Goal: Find specific page/section: Find specific page/section

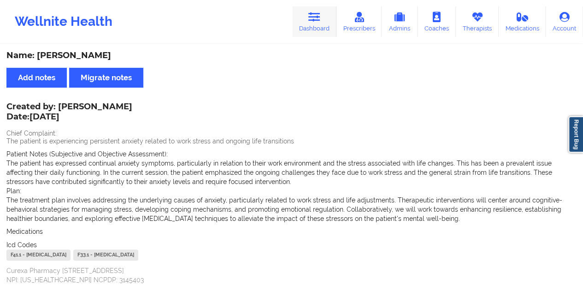
click at [326, 25] on link "Dashboard" at bounding box center [314, 21] width 44 height 30
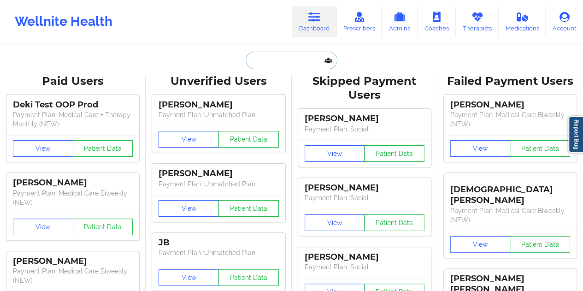
click at [276, 63] on input "text" at bounding box center [291, 61] width 91 height 18
paste input "[EMAIL_ADDRESS][DOMAIN_NAME]"
type input "[EMAIL_ADDRESS][DOMAIN_NAME]"
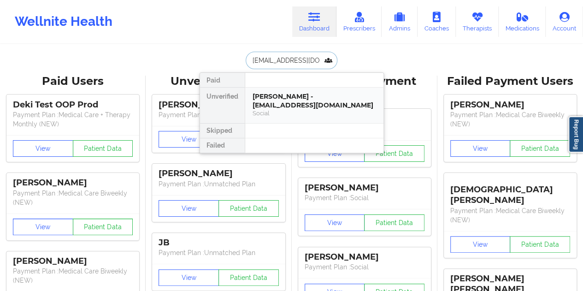
click at [306, 96] on div "[PERSON_NAME] - [EMAIL_ADDRESS][DOMAIN_NAME]" at bounding box center [314, 100] width 123 height 17
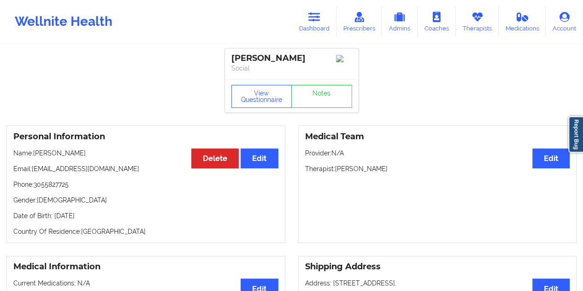
click at [319, 94] on div "View Questionnaire Notes" at bounding box center [292, 95] width 134 height 33
click at [319, 101] on link "Notes" at bounding box center [321, 96] width 61 height 23
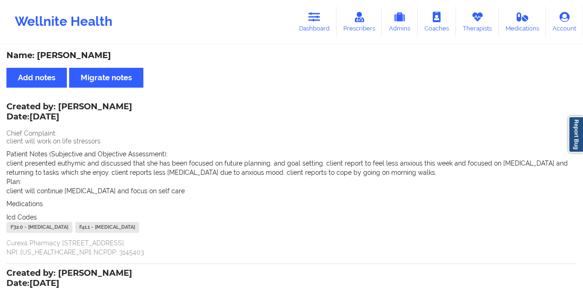
drag, startPoint x: 314, startPoint y: 23, endPoint x: 311, endPoint y: 40, distance: 17.9
click at [314, 22] on link "Dashboard" at bounding box center [314, 21] width 44 height 30
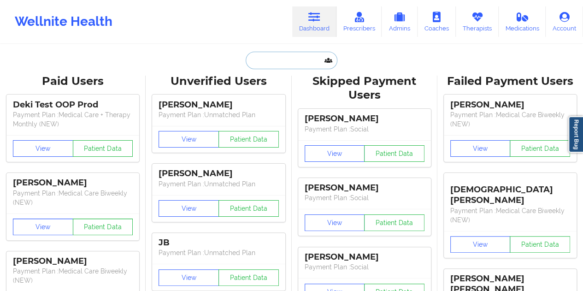
click at [282, 62] on input "text" at bounding box center [291, 61] width 91 height 18
paste input "[EMAIL_ADDRESS][DOMAIN_NAME]"
type input "[EMAIL_ADDRESS][DOMAIN_NAME]"
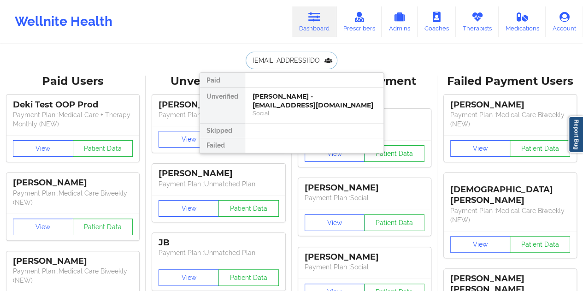
click at [304, 101] on div "[PERSON_NAME] - [EMAIL_ADDRESS][DOMAIN_NAME]" at bounding box center [314, 100] width 123 height 17
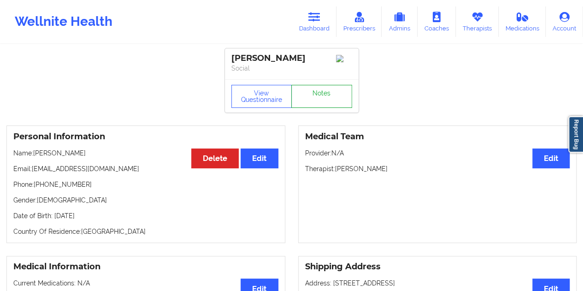
click at [323, 95] on link "Notes" at bounding box center [321, 96] width 61 height 23
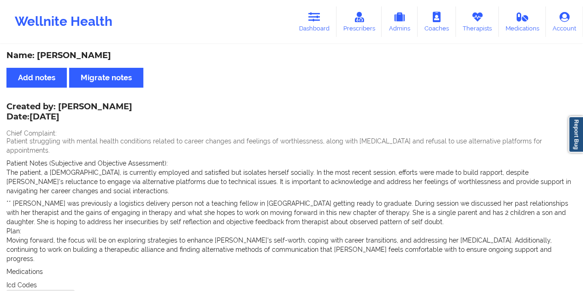
drag, startPoint x: 78, startPoint y: 60, endPoint x: 38, endPoint y: 54, distance: 41.0
click at [38, 54] on div "Name: [PERSON_NAME]" at bounding box center [291, 55] width 570 height 11
copy div "[PERSON_NAME]"
click at [328, 16] on link "Dashboard" at bounding box center [314, 21] width 44 height 30
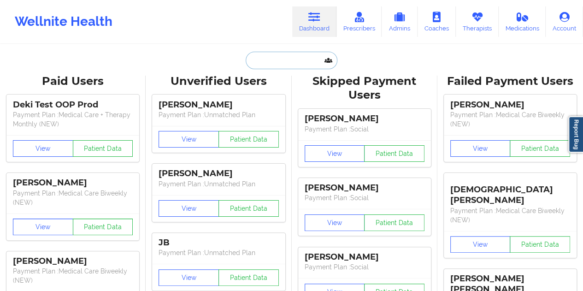
click at [274, 63] on input "text" at bounding box center [291, 61] width 91 height 18
paste input "[EMAIL_ADDRESS][DOMAIN_NAME]"
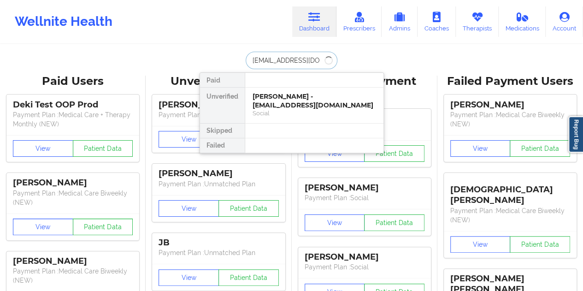
type input "[EMAIL_ADDRESS][DOMAIN_NAME]"
click at [307, 106] on div "[PERSON_NAME] - [EMAIL_ADDRESS][DOMAIN_NAME]" at bounding box center [314, 100] width 123 height 17
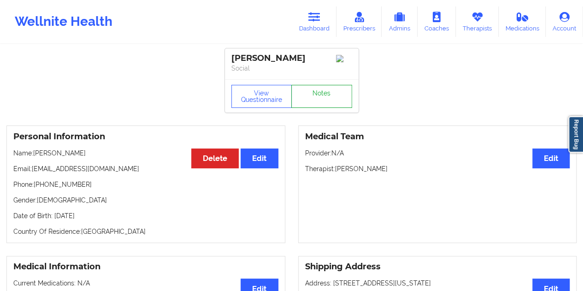
click at [323, 103] on link "Notes" at bounding box center [321, 96] width 61 height 23
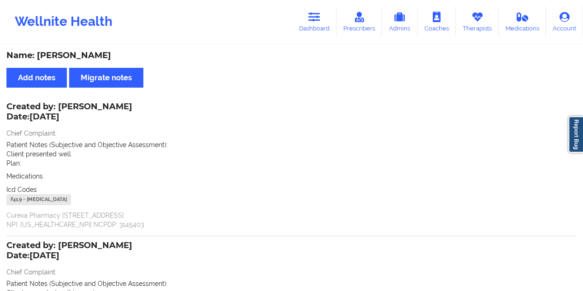
drag, startPoint x: 328, startPoint y: 28, endPoint x: 319, endPoint y: 39, distance: 14.4
click at [328, 28] on link "Dashboard" at bounding box center [314, 21] width 44 height 30
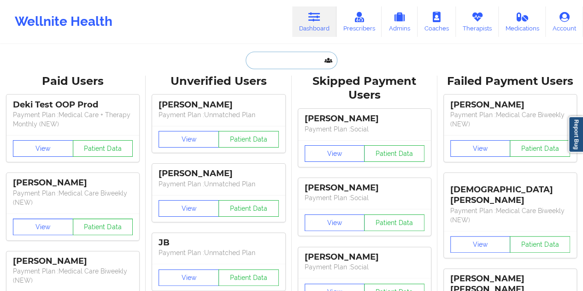
click at [275, 63] on input "text" at bounding box center [291, 61] width 91 height 18
paste input "[EMAIL_ADDRESS][DOMAIN_NAME]"
type input "[EMAIL_ADDRESS][DOMAIN_NAME]"
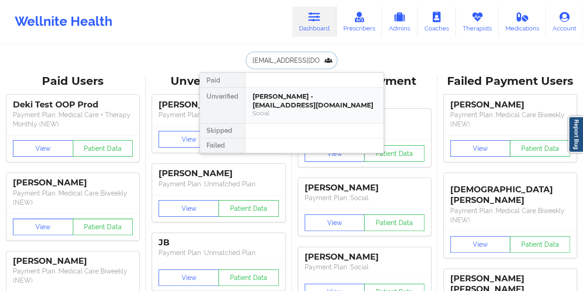
click at [281, 107] on div "[PERSON_NAME] - [EMAIL_ADDRESS][DOMAIN_NAME]" at bounding box center [314, 100] width 123 height 17
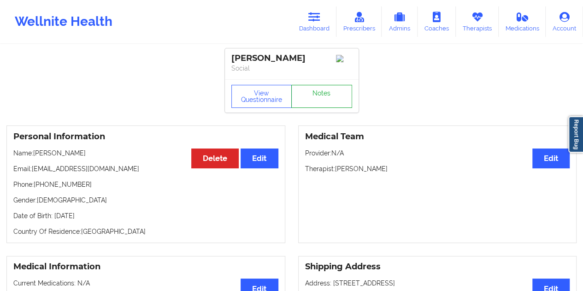
click at [312, 100] on link "Notes" at bounding box center [321, 96] width 61 height 23
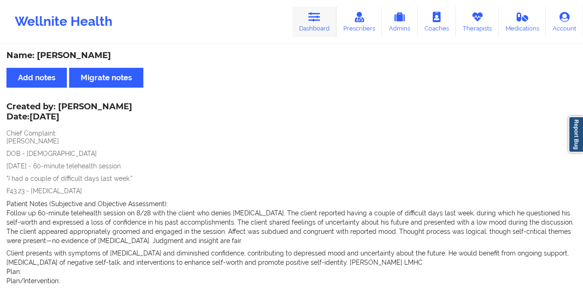
click at [316, 21] on icon at bounding box center [314, 17] width 12 height 10
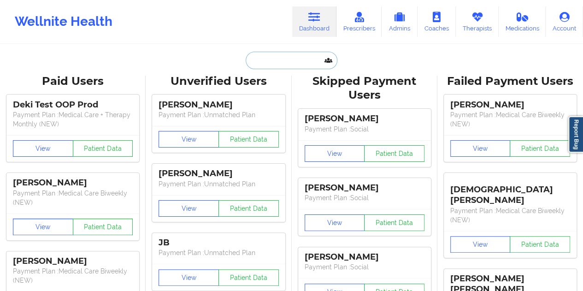
click at [271, 57] on input "text" at bounding box center [291, 61] width 91 height 18
paste input "[EMAIL_ADDRESS][DOMAIN_NAME]"
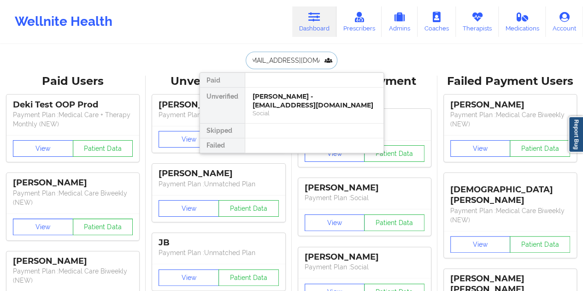
type input "[EMAIL_ADDRESS][DOMAIN_NAME]"
click at [303, 98] on div "[PERSON_NAME] - [EMAIL_ADDRESS][DOMAIN_NAME]" at bounding box center [314, 100] width 123 height 17
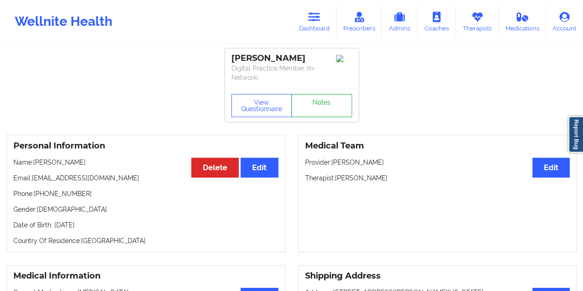
click at [312, 99] on link "Notes" at bounding box center [321, 105] width 61 height 23
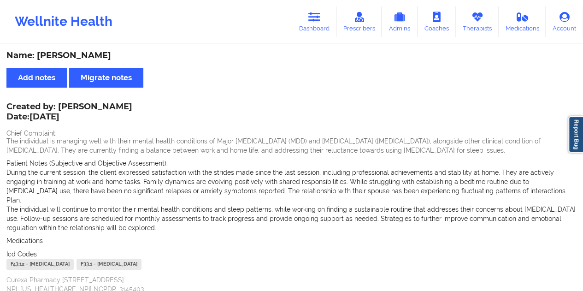
drag, startPoint x: 119, startPoint y: 105, endPoint x: 77, endPoint y: 105, distance: 41.9
click at [77, 105] on div "Created by: [PERSON_NAME] Date: [DATE] Chief Complaint: The individual is manag…" at bounding box center [291, 199] width 570 height 190
drag, startPoint x: 59, startPoint y: 104, endPoint x: 114, endPoint y: 108, distance: 55.0
click at [114, 108] on div "Created by: [PERSON_NAME] Date: [DATE]" at bounding box center [69, 112] width 126 height 21
copy div "[PERSON_NAME]"
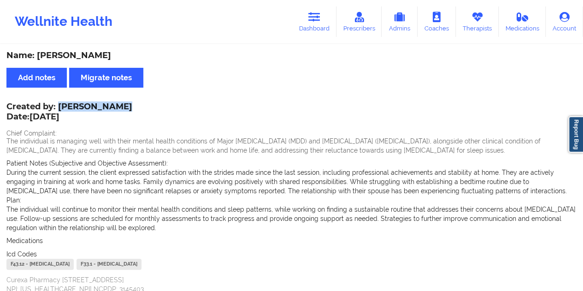
drag, startPoint x: 326, startPoint y: 24, endPoint x: 320, endPoint y: 39, distance: 16.8
click at [326, 24] on link "Dashboard" at bounding box center [314, 21] width 44 height 30
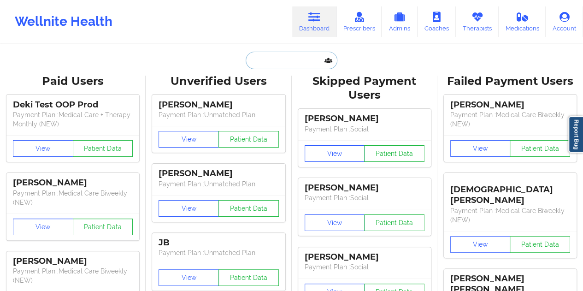
click at [292, 59] on input "text" at bounding box center [291, 61] width 91 height 18
paste input "[PERSON_NAME][EMAIL_ADDRESS][PERSON_NAME][DOMAIN_NAME]"
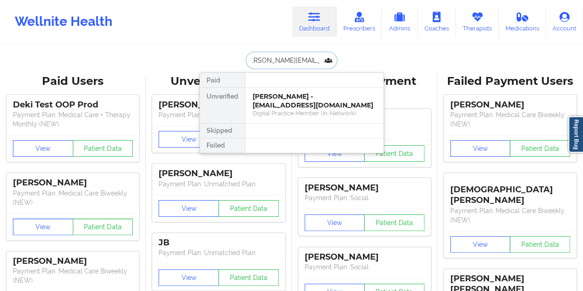
type input "[PERSON_NAME][EMAIL_ADDRESS][PERSON_NAME][DOMAIN_NAME]"
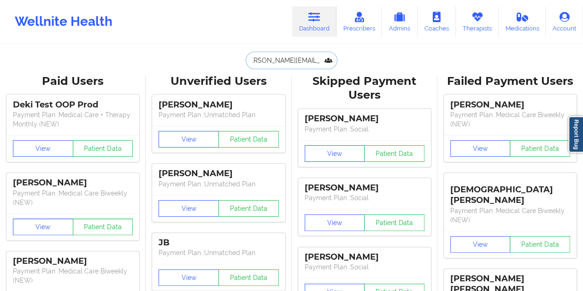
scroll to position [0, 0]
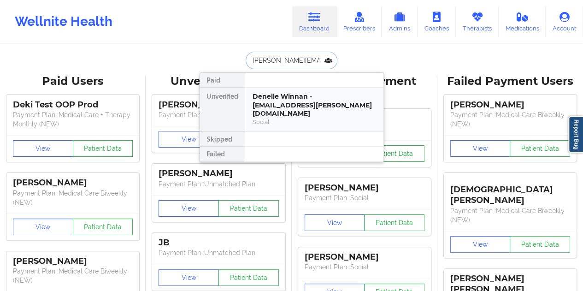
click at [288, 99] on div "Denelle Winnan - [EMAIL_ADDRESS][PERSON_NAME][DOMAIN_NAME]" at bounding box center [314, 105] width 123 height 26
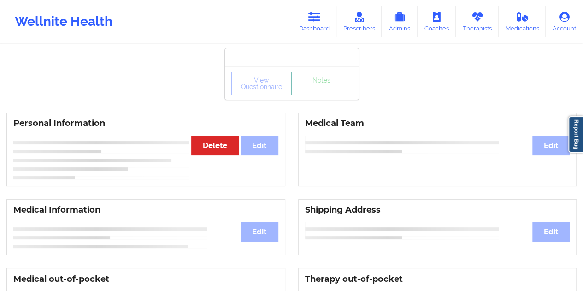
click at [310, 96] on div "View Questionnaire Notes" at bounding box center [292, 82] width 134 height 33
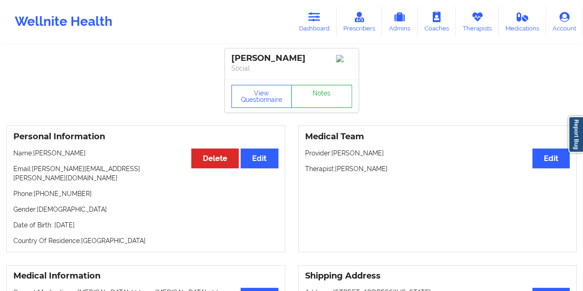
click at [310, 96] on link "Notes" at bounding box center [321, 96] width 61 height 23
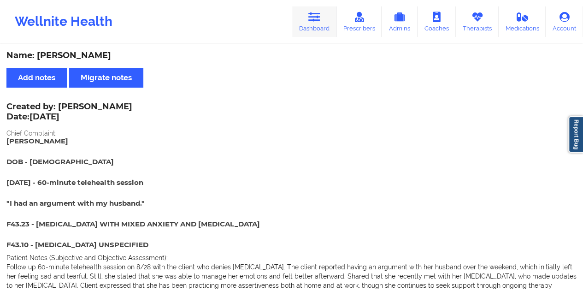
click at [318, 16] on icon at bounding box center [314, 17] width 12 height 10
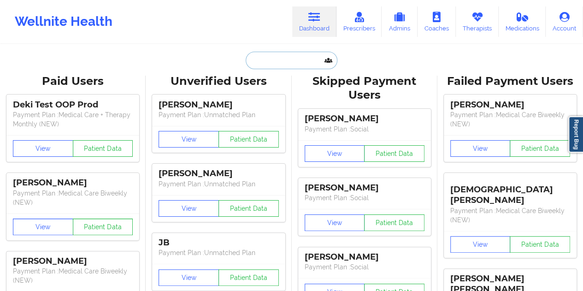
click at [293, 65] on input "text" at bounding box center [291, 61] width 91 height 18
paste input "[EMAIL_ADDRESS][DOMAIN_NAME]"
type input "[EMAIL_ADDRESS][DOMAIN_NAME]"
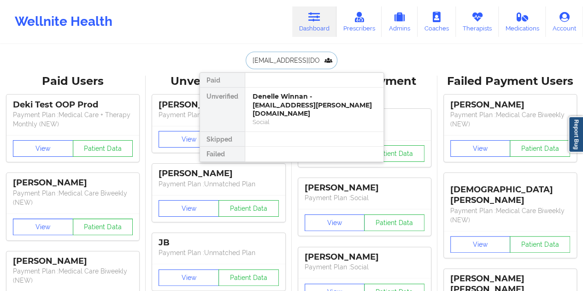
scroll to position [0, 1]
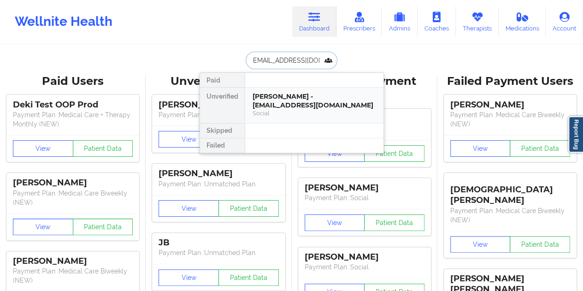
click at [306, 98] on div "[PERSON_NAME] - [EMAIL_ADDRESS][DOMAIN_NAME]" at bounding box center [314, 100] width 123 height 17
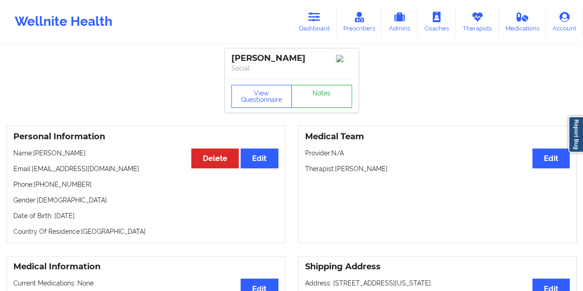
click at [306, 98] on link "Notes" at bounding box center [321, 96] width 61 height 23
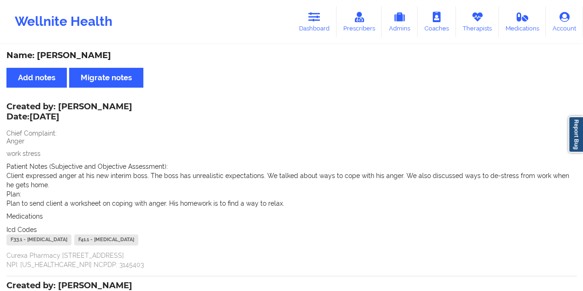
drag, startPoint x: 308, startPoint y: 25, endPoint x: 307, endPoint y: 37, distance: 11.6
click at [308, 25] on link "Dashboard" at bounding box center [314, 21] width 44 height 30
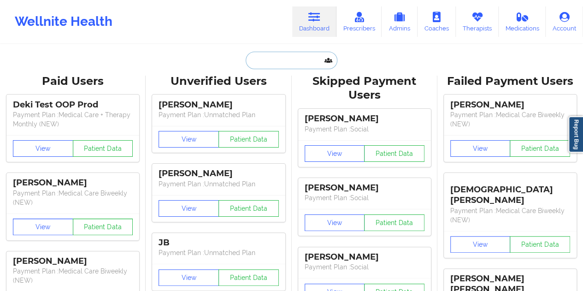
click at [280, 62] on input "text" at bounding box center [291, 61] width 91 height 18
paste input "[PERSON_NAME]"
type input "[PERSON_NAME]"
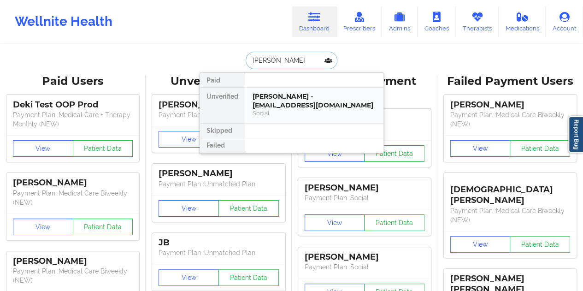
click at [293, 99] on div "[PERSON_NAME] - [EMAIL_ADDRESS][DOMAIN_NAME]" at bounding box center [314, 100] width 123 height 17
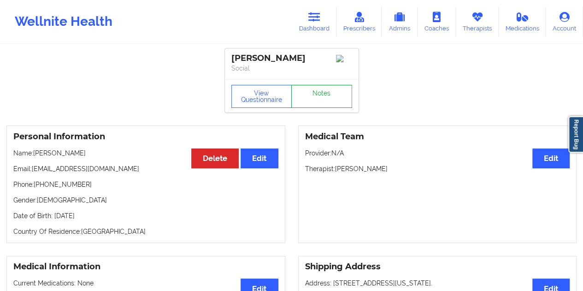
click at [320, 94] on link "Notes" at bounding box center [321, 96] width 61 height 23
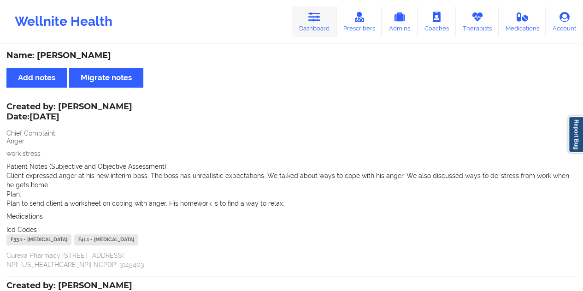
click at [317, 27] on link "Dashboard" at bounding box center [314, 21] width 44 height 30
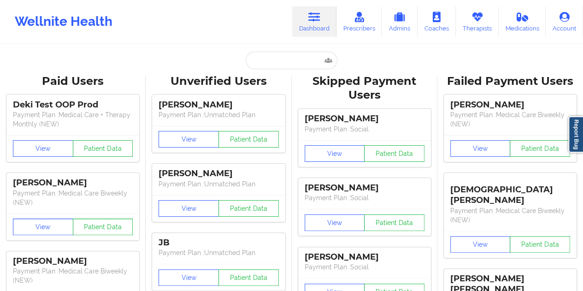
click at [271, 61] on input "text" at bounding box center [291, 61] width 91 height 18
paste input "[EMAIL_ADDRESS][DOMAIN_NAME]"
type input "[EMAIL_ADDRESS][DOMAIN_NAME]"
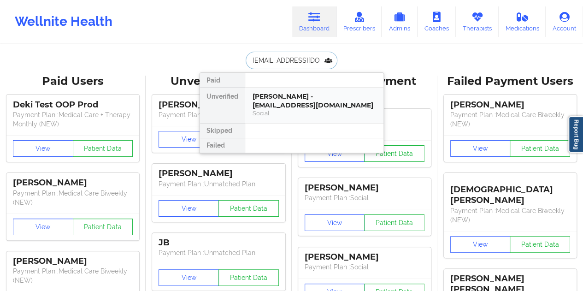
click at [293, 94] on div "[PERSON_NAME] - [EMAIL_ADDRESS][DOMAIN_NAME]" at bounding box center [314, 100] width 123 height 17
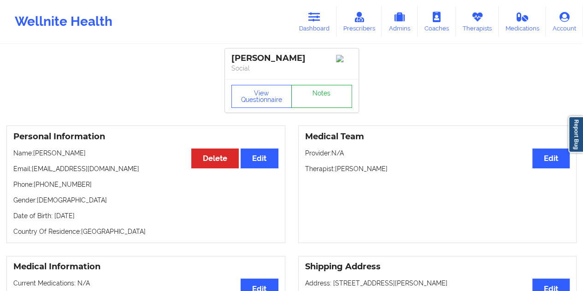
click at [305, 97] on link "Notes" at bounding box center [321, 96] width 61 height 23
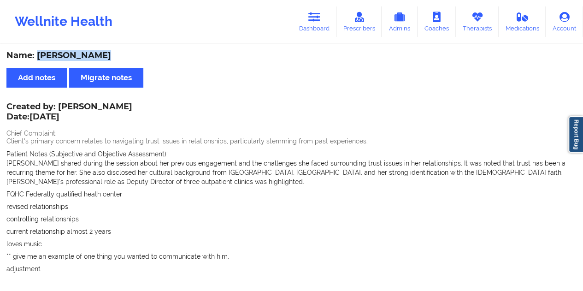
drag, startPoint x: 96, startPoint y: 55, endPoint x: 38, endPoint y: 51, distance: 58.2
click at [38, 51] on div "Name: [PERSON_NAME]" at bounding box center [291, 55] width 570 height 11
copy div "[PERSON_NAME]"
click at [312, 23] on link "Dashboard" at bounding box center [314, 21] width 44 height 30
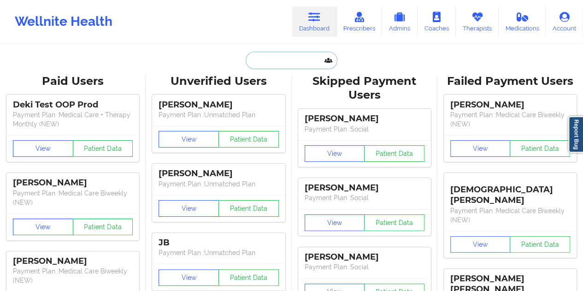
click at [271, 64] on input "text" at bounding box center [291, 61] width 91 height 18
paste input "[EMAIL_ADDRESS][DOMAIN_NAME]"
type input "[EMAIL_ADDRESS][DOMAIN_NAME]"
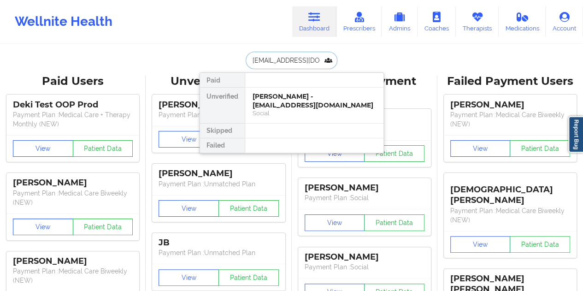
scroll to position [0, 6]
click at [299, 96] on div "[PERSON_NAME] [PERSON_NAME] - [EMAIL_ADDRESS][DOMAIN_NAME]" at bounding box center [314, 100] width 123 height 17
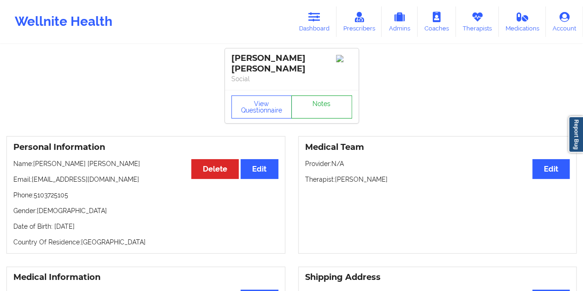
click at [307, 97] on link "Notes" at bounding box center [321, 106] width 61 height 23
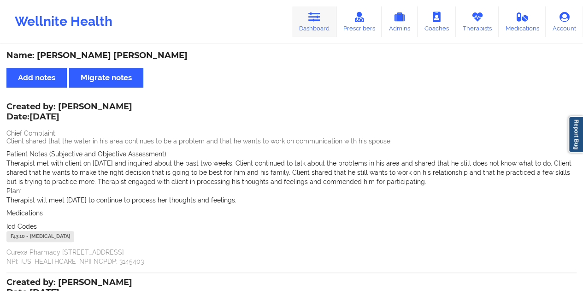
click at [321, 26] on link "Dashboard" at bounding box center [314, 21] width 44 height 30
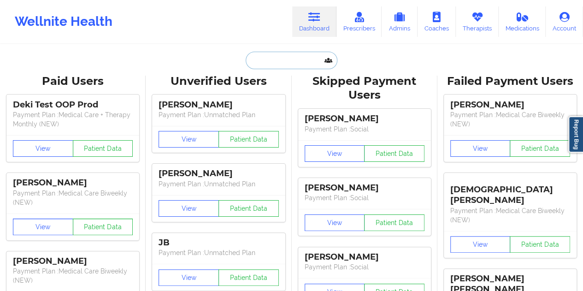
click at [281, 55] on input "text" at bounding box center [291, 61] width 91 height 18
paste input "[EMAIL_ADDRESS][DOMAIN_NAME]"
type input "[EMAIL_ADDRESS][DOMAIN_NAME]"
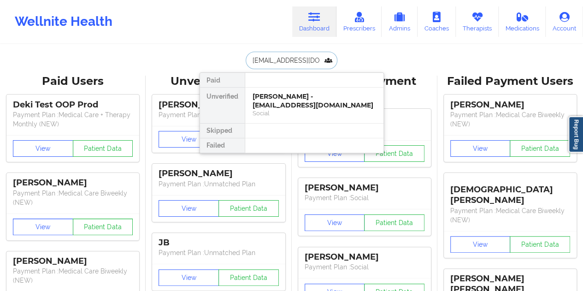
click at [283, 109] on div "Social" at bounding box center [314, 113] width 123 height 8
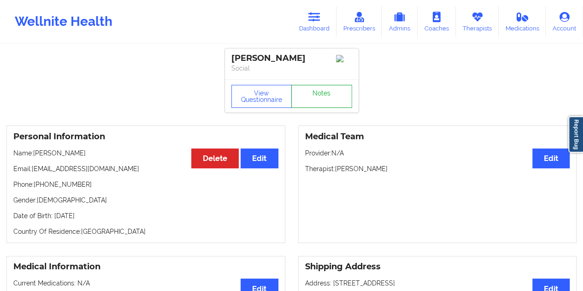
click at [317, 94] on link "Notes" at bounding box center [321, 96] width 61 height 23
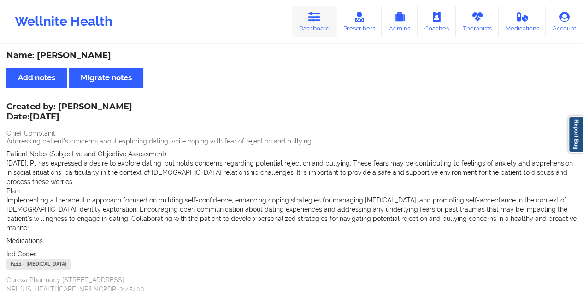
click at [309, 23] on link "Dashboard" at bounding box center [314, 21] width 44 height 30
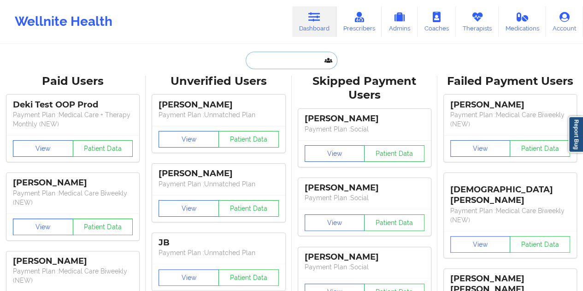
click at [280, 56] on input "text" at bounding box center [291, 61] width 91 height 18
paste input "[EMAIL_ADDRESS][DOMAIN_NAME]"
type input "[EMAIL_ADDRESS][DOMAIN_NAME]"
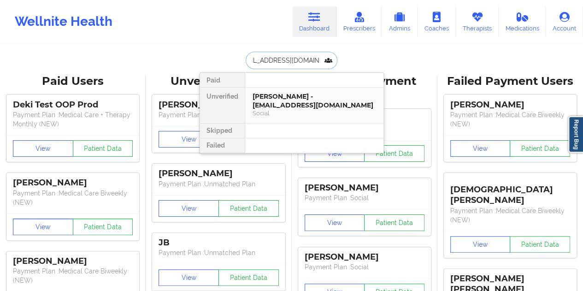
click at [286, 103] on div "[PERSON_NAME] - [EMAIL_ADDRESS][DOMAIN_NAME]" at bounding box center [314, 100] width 123 height 17
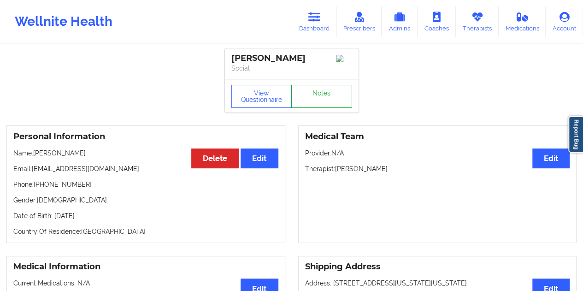
click at [313, 94] on link "Notes" at bounding box center [321, 96] width 61 height 23
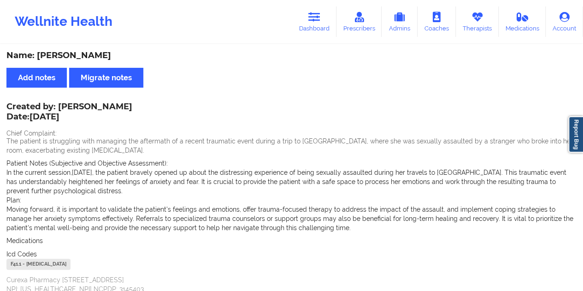
drag, startPoint x: 315, startPoint y: 28, endPoint x: 309, endPoint y: 41, distance: 14.0
click at [315, 28] on link "Dashboard" at bounding box center [314, 21] width 44 height 30
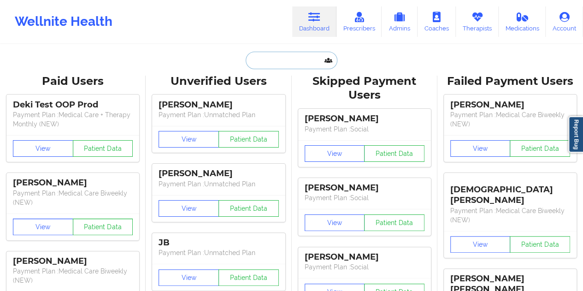
click at [269, 61] on input "text" at bounding box center [291, 61] width 91 height 18
paste input "[EMAIL_ADDRESS][DOMAIN_NAME]"
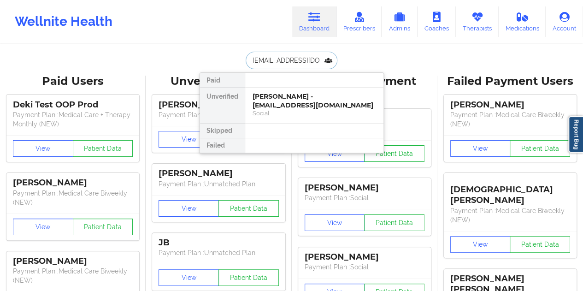
click at [282, 54] on input "[EMAIL_ADDRESS][DOMAIN_NAME]" at bounding box center [291, 61] width 91 height 18
click at [300, 59] on input "[EMAIL_ADDRESS][DOMAIN_NAME]" at bounding box center [291, 61] width 91 height 18
paste input "[EMAIL_ADDRESS][DOMAIN_NAME]"
type input "[EMAIL_ADDRESS][DOMAIN_NAME]"
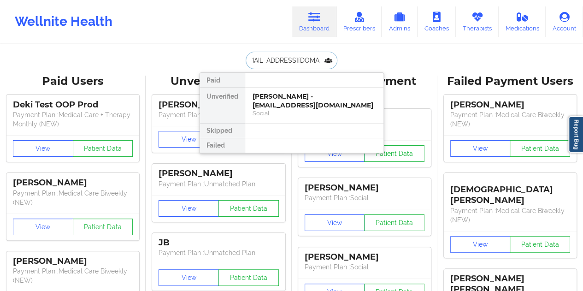
click at [291, 107] on div "[PERSON_NAME] - [EMAIL_ADDRESS][DOMAIN_NAME]" at bounding box center [314, 100] width 123 height 17
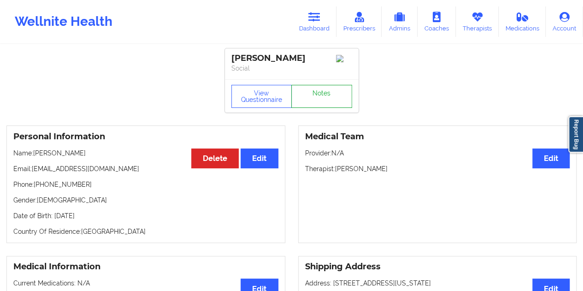
click at [318, 98] on link "Notes" at bounding box center [321, 96] width 61 height 23
